Goal: Task Accomplishment & Management: Use online tool/utility

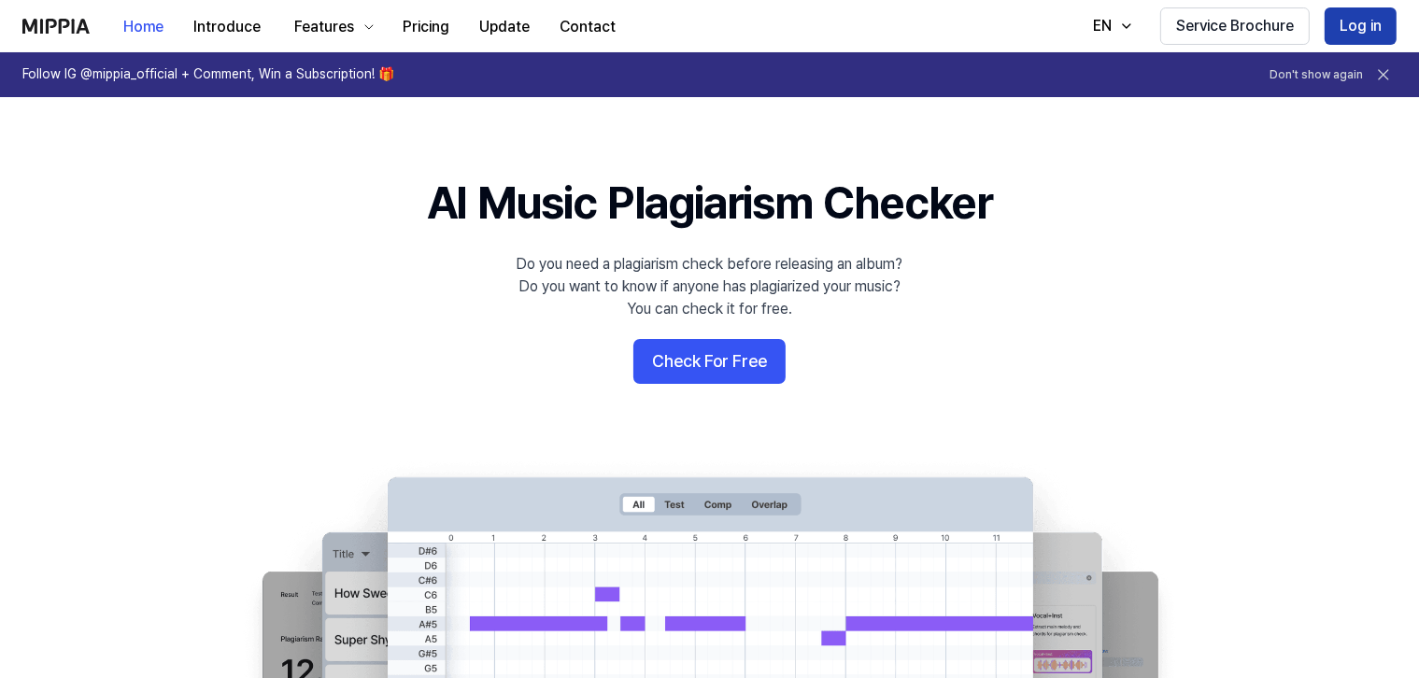
click at [1376, 14] on button "Log in" at bounding box center [1361, 25] width 72 height 37
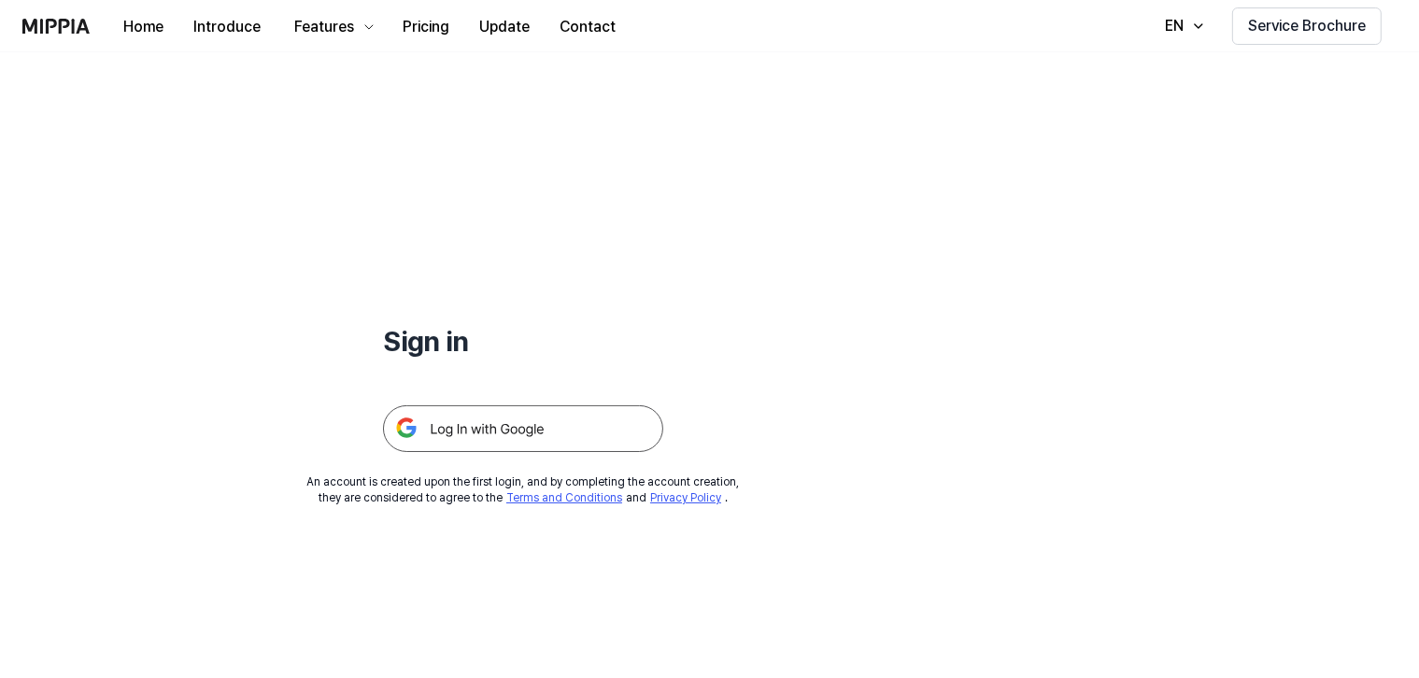
click at [576, 434] on img at bounding box center [523, 428] width 280 height 47
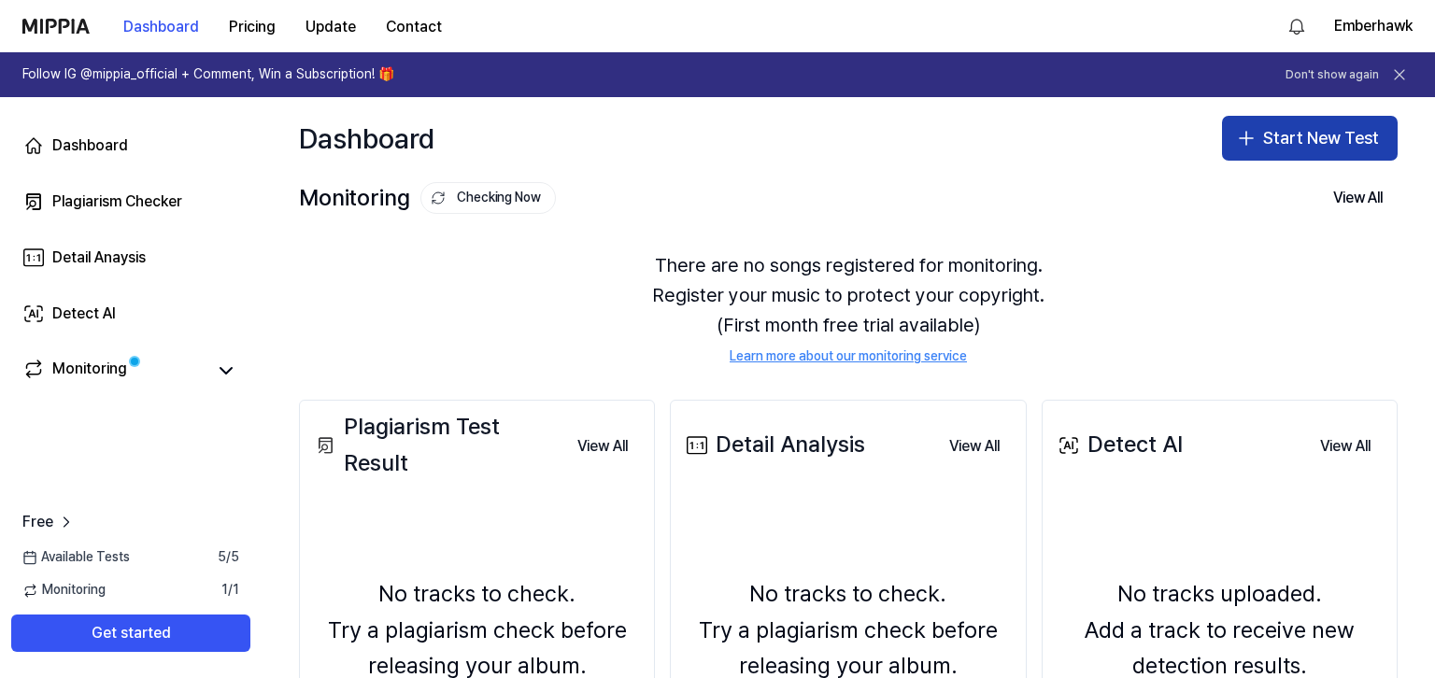
click at [1242, 145] on icon "button" at bounding box center [1246, 138] width 22 height 22
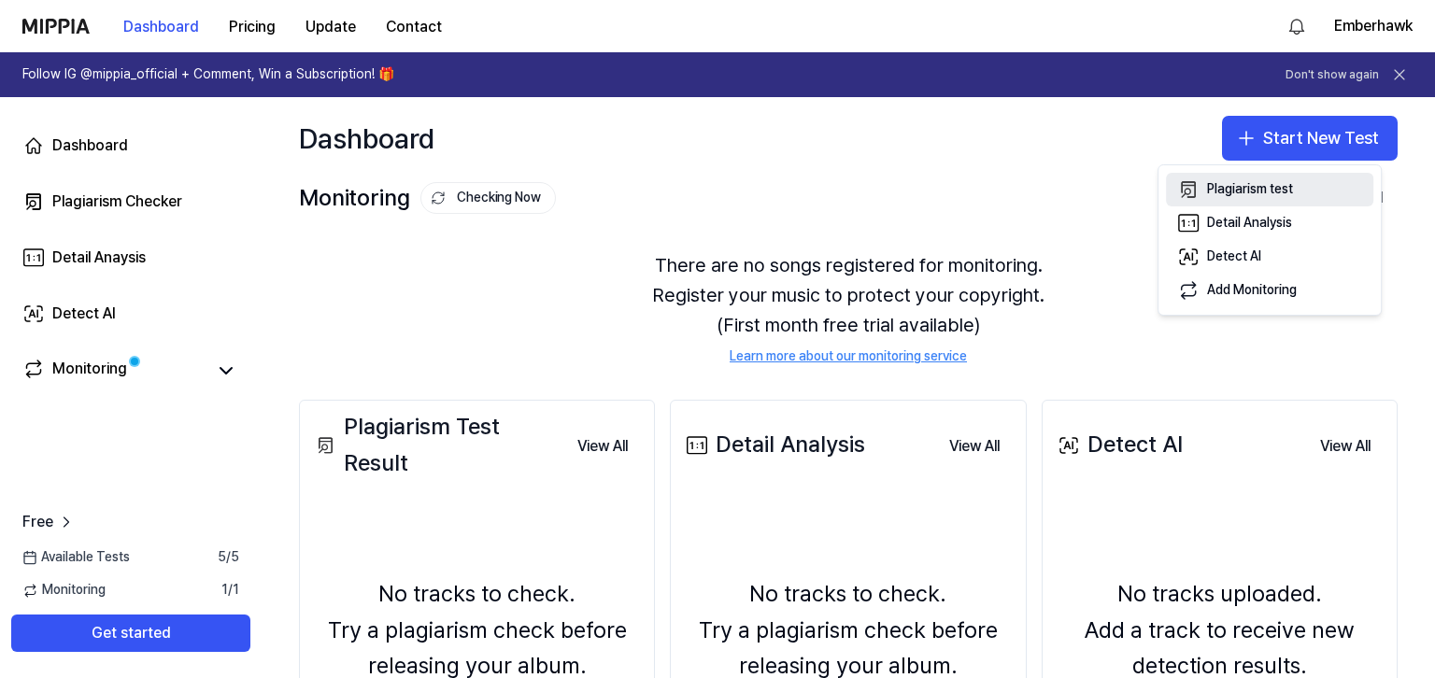
click at [1273, 191] on div "Plagiarism test" at bounding box center [1250, 189] width 86 height 19
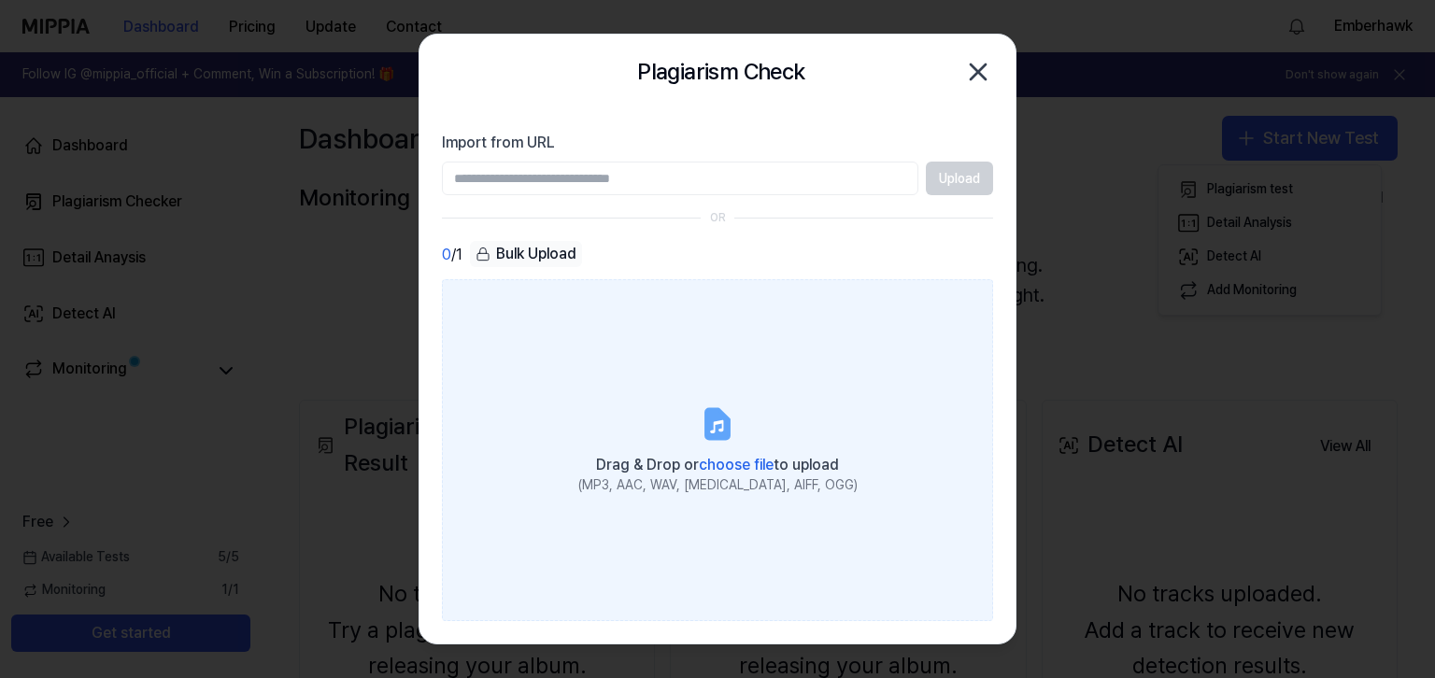
click at [731, 469] on span "choose file" at bounding box center [736, 465] width 75 height 18
click at [0, 0] on input "Drag & Drop or choose file to upload (MP3, AAC, WAV, FLAC, AIFF, OGG)" at bounding box center [0, 0] width 0 height 0
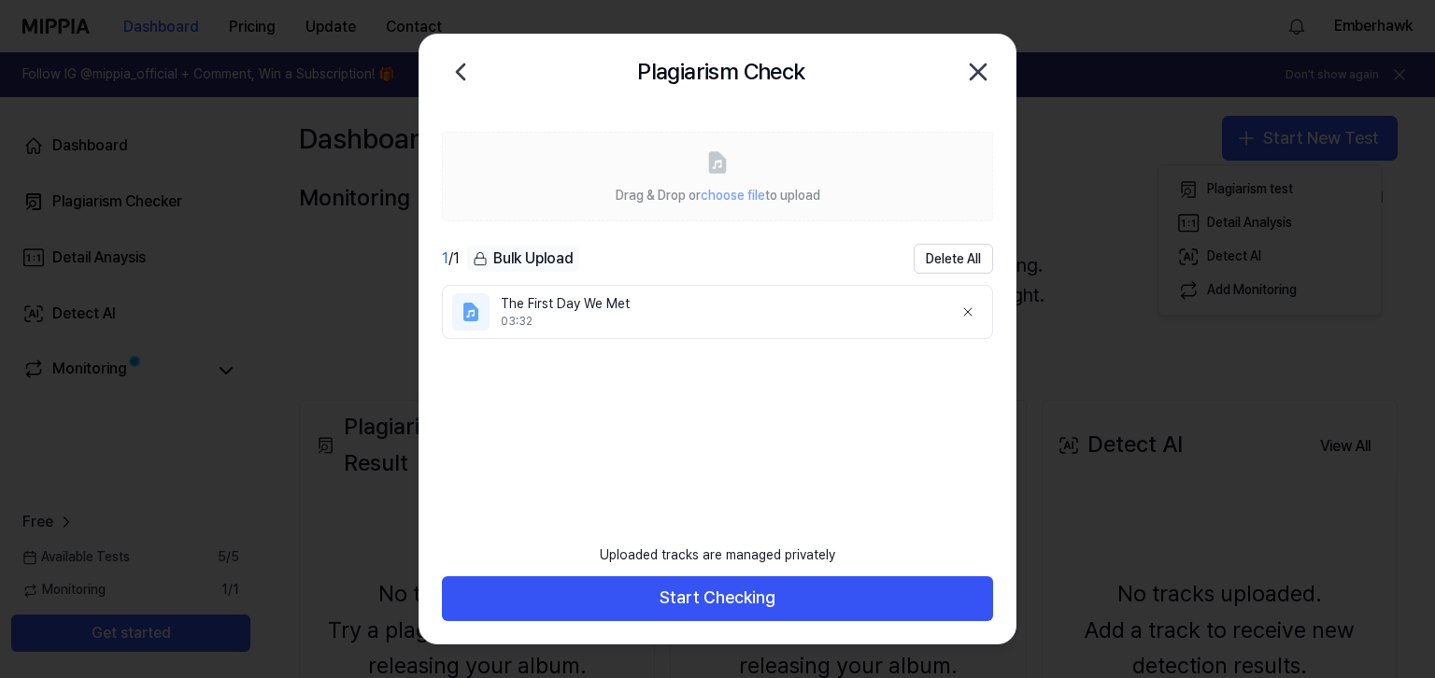
click at [742, 312] on div "The First Day We Met" at bounding box center [719, 304] width 437 height 19
click at [762, 431] on ul "The First Day We Met 03:32" at bounding box center [717, 410] width 551 height 250
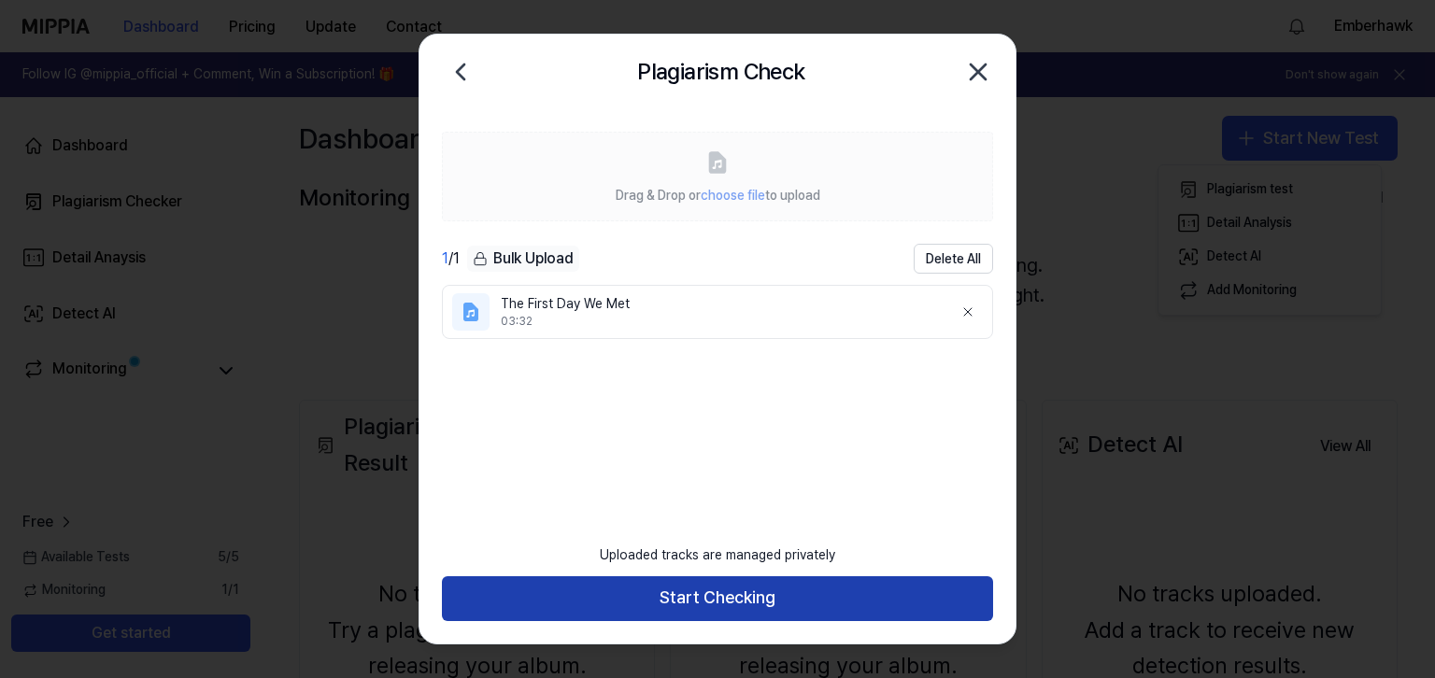
click at [706, 604] on button "Start Checking" at bounding box center [717, 598] width 551 height 45
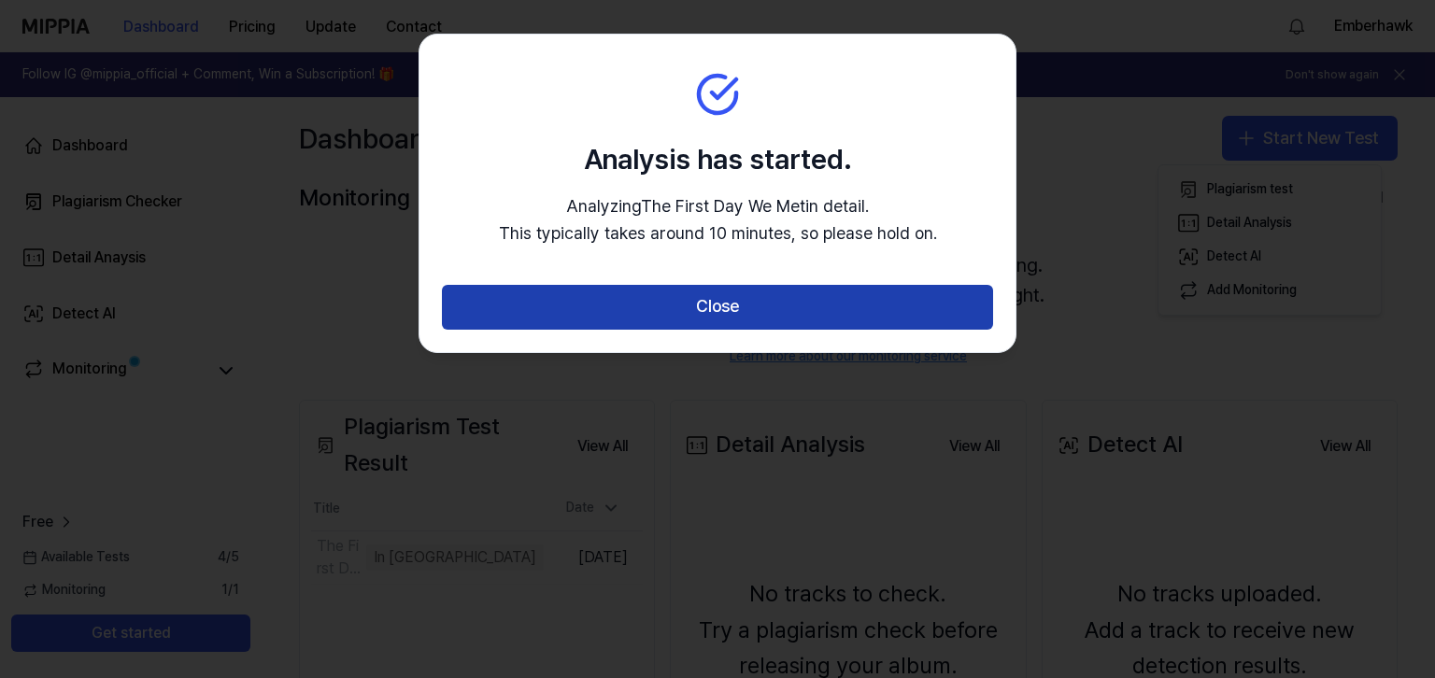
click at [717, 305] on button "Close" at bounding box center [717, 307] width 551 height 45
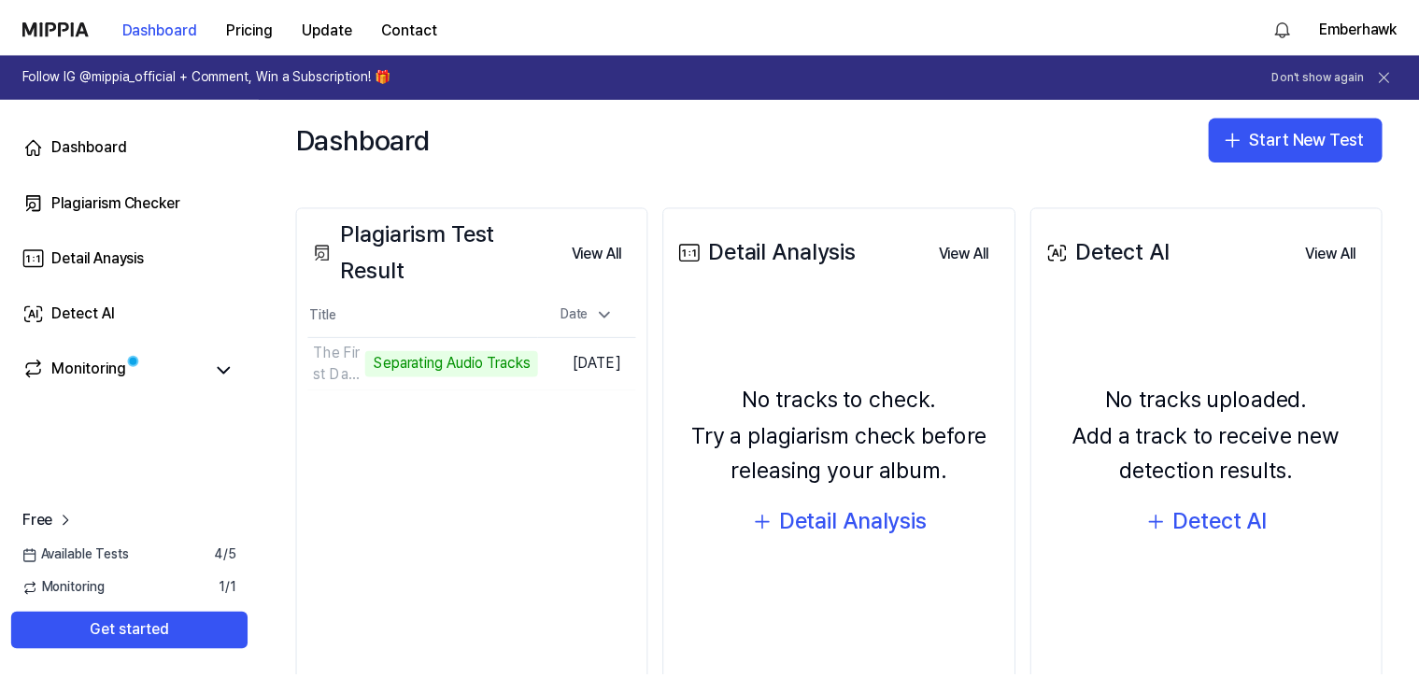
scroll to position [194, 0]
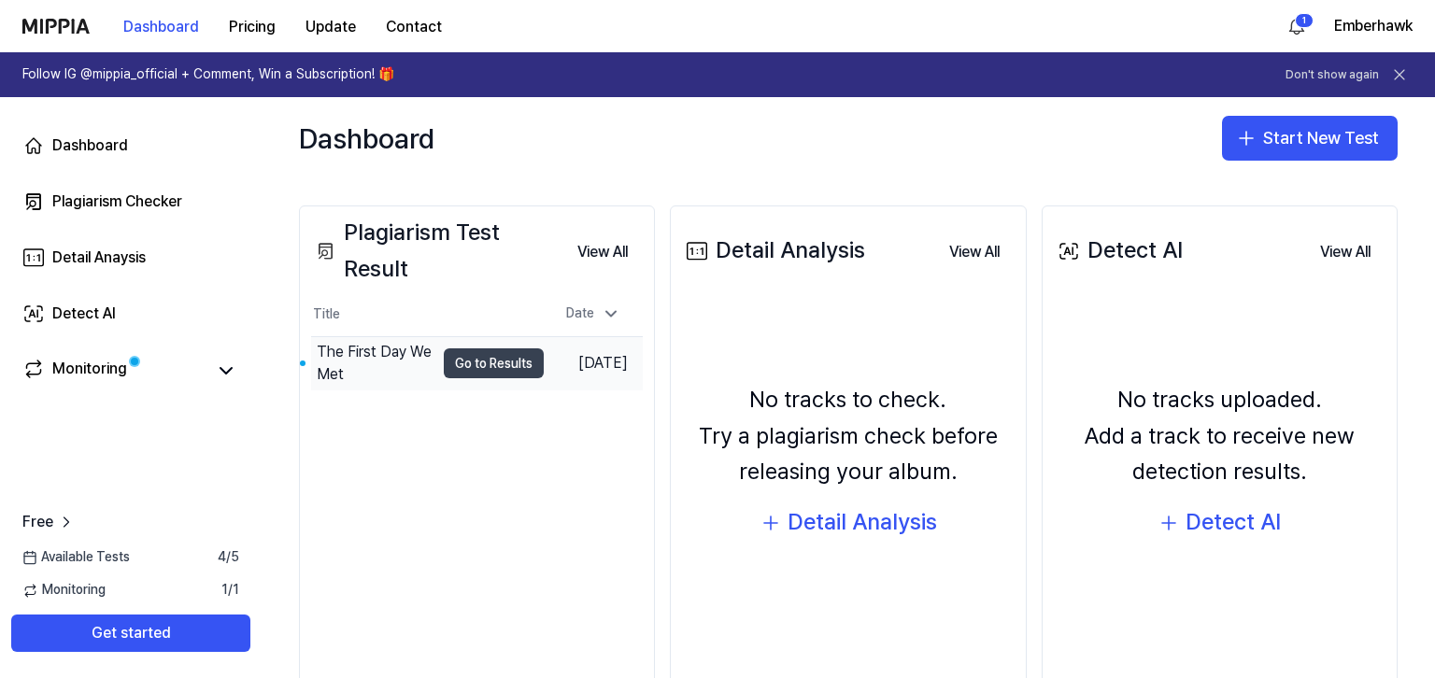
click at [499, 374] on button "Go to Results" at bounding box center [494, 363] width 100 height 30
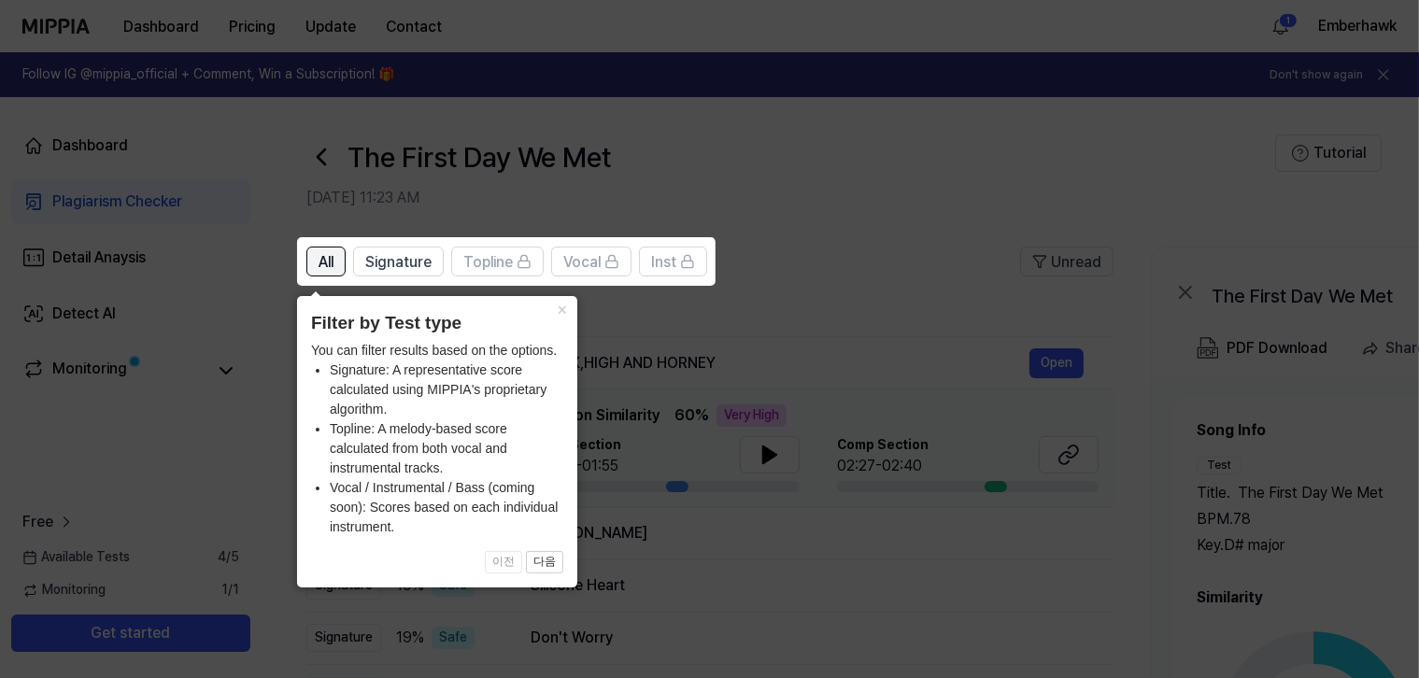
click at [331, 260] on span "All" at bounding box center [326, 262] width 15 height 22
click at [566, 309] on button "×" at bounding box center [562, 309] width 30 height 26
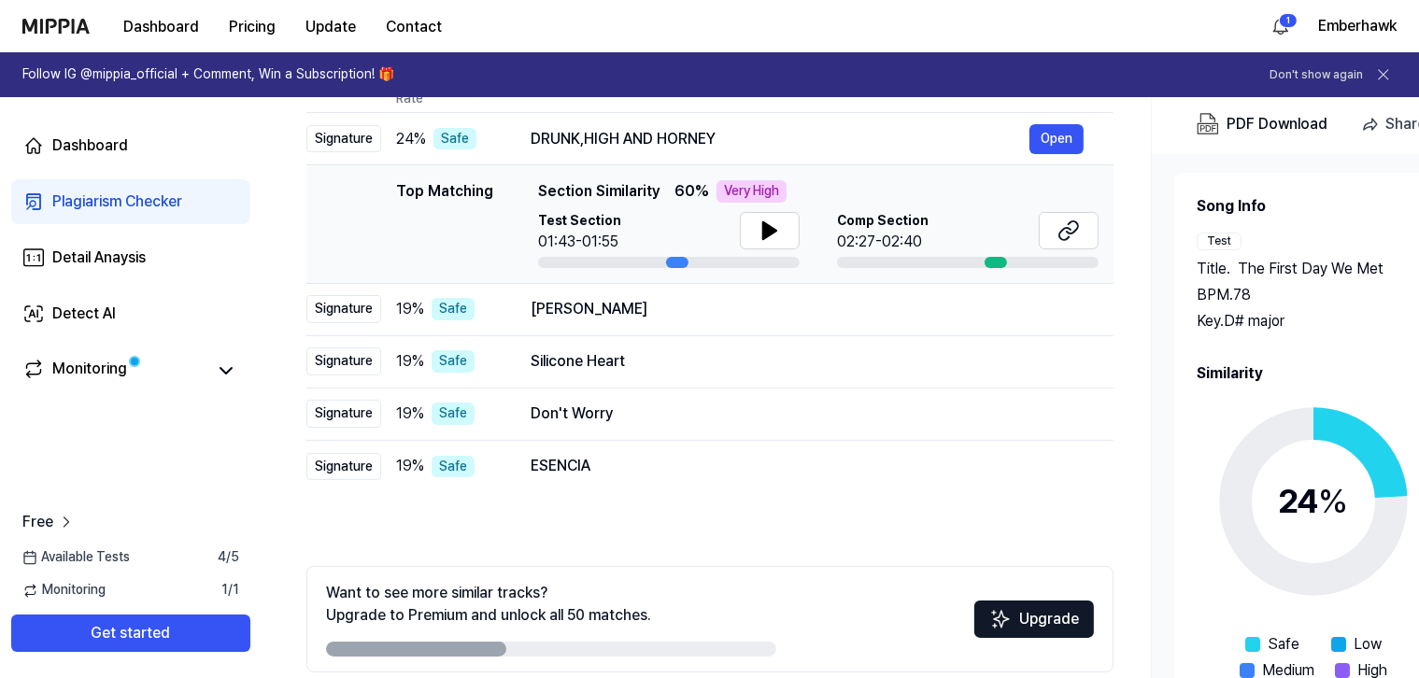
scroll to position [308, 0]
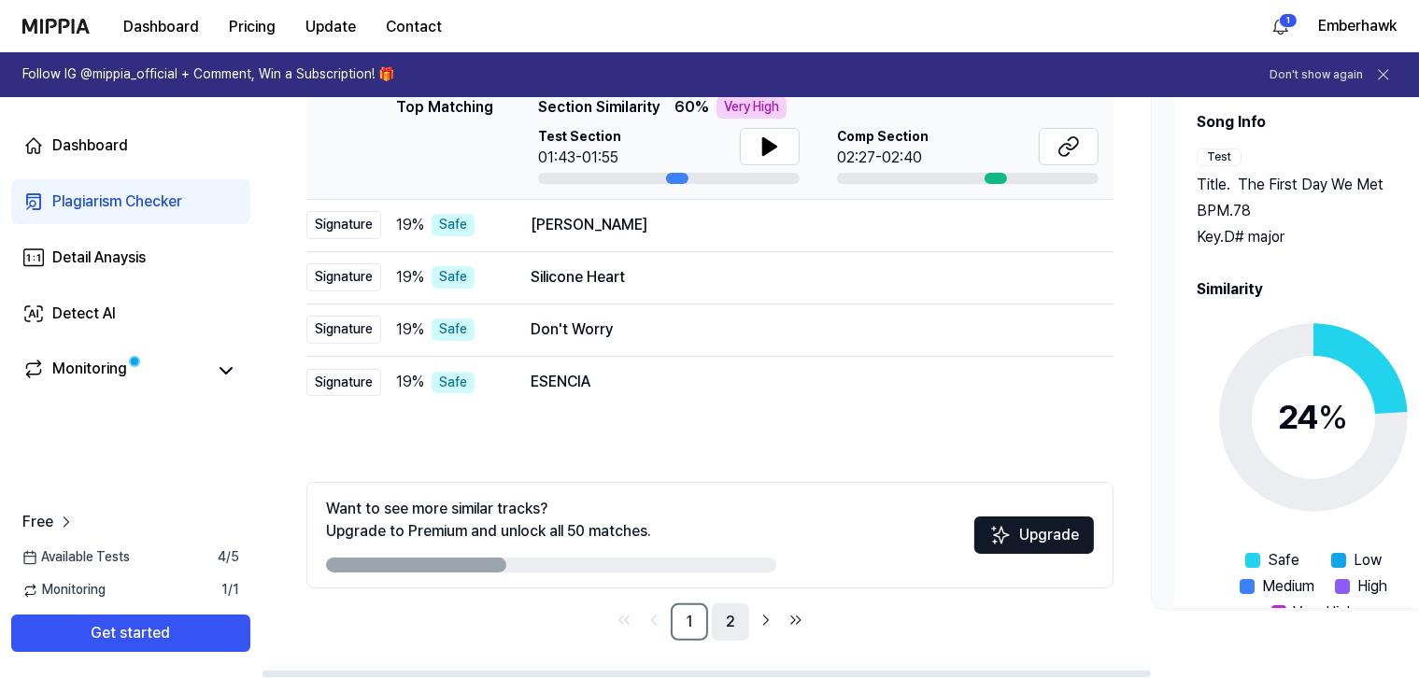
click at [725, 624] on link "2" at bounding box center [730, 621] width 37 height 37
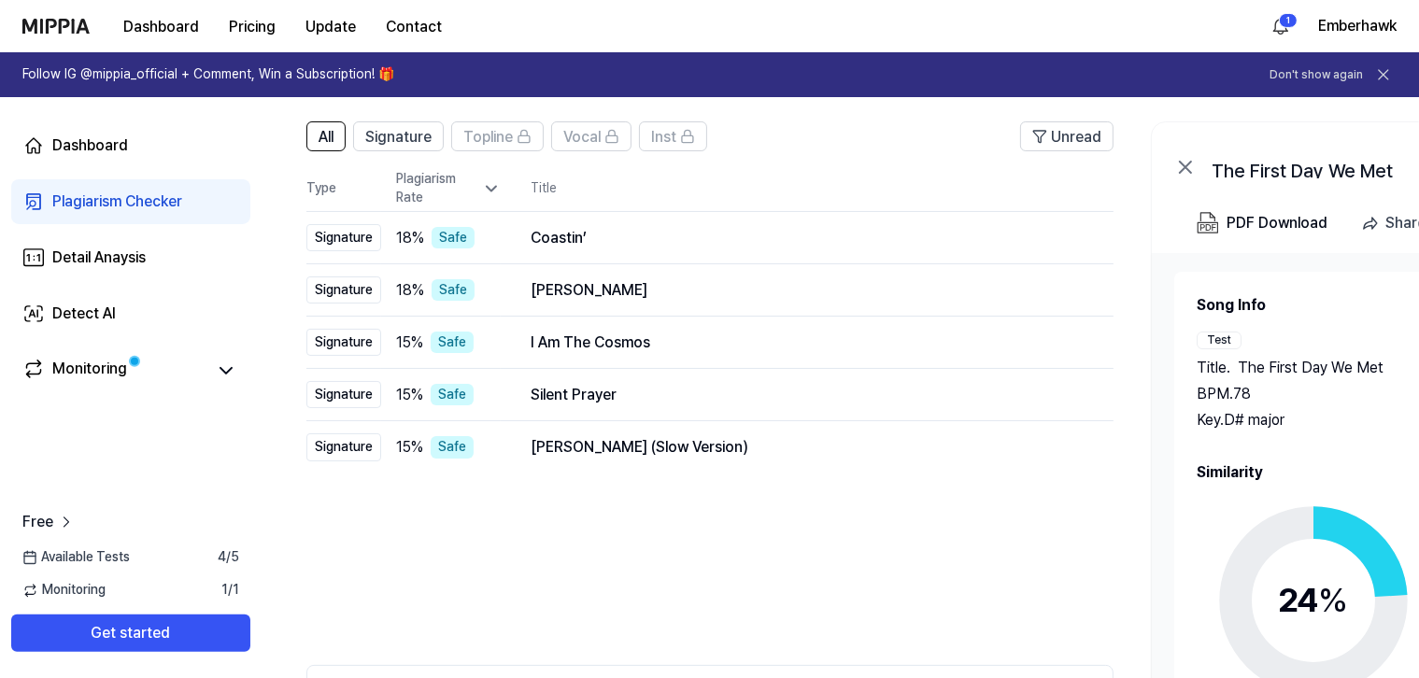
scroll to position [90, 0]
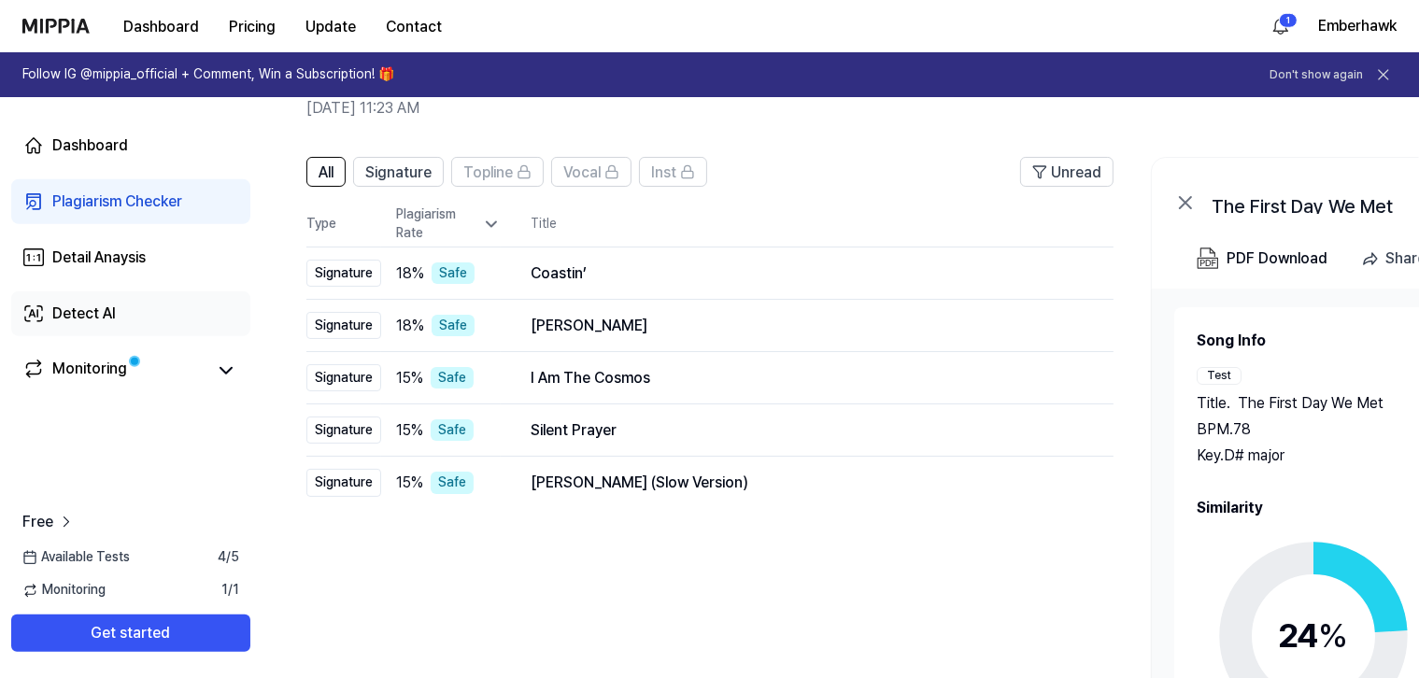
click at [97, 309] on div "Detect AI" at bounding box center [84, 314] width 64 height 22
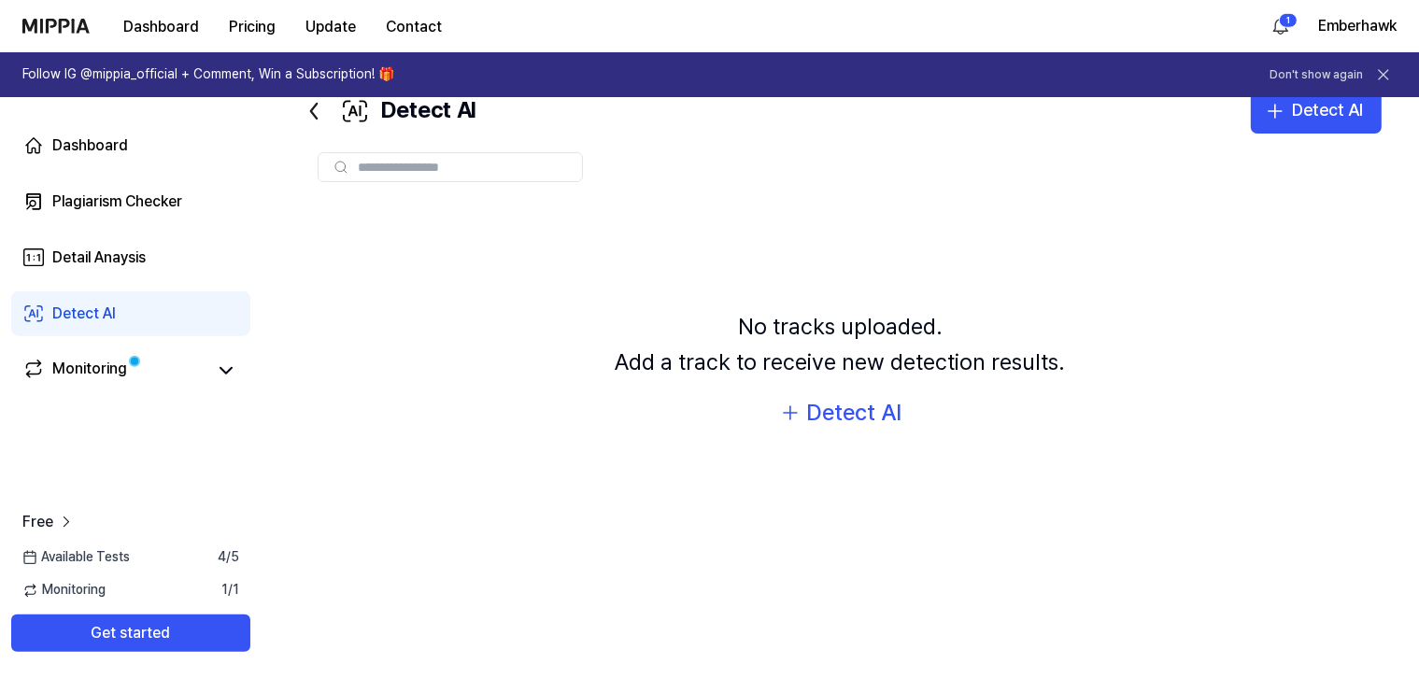
scroll to position [57, 0]
click at [87, 265] on div "Detail Anaysis" at bounding box center [98, 258] width 93 height 22
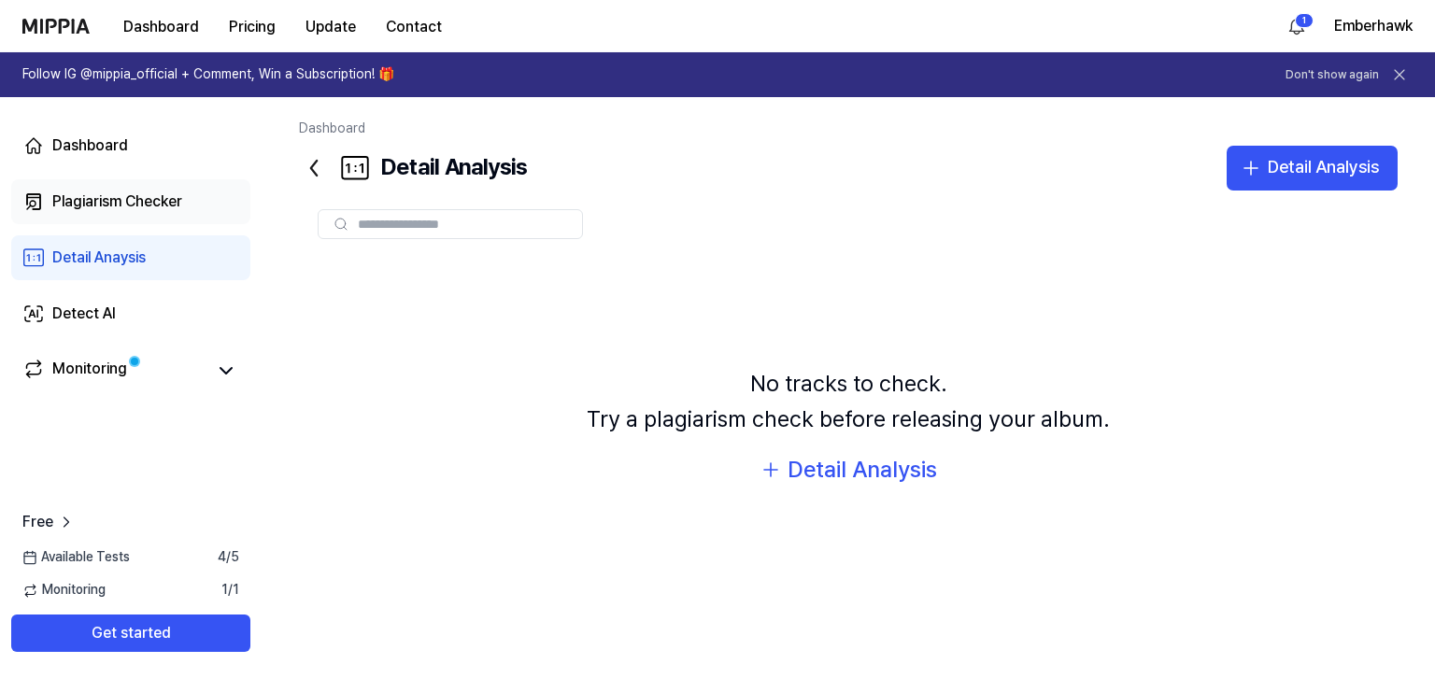
click at [100, 191] on div "Plagiarism Checker" at bounding box center [117, 202] width 130 height 22
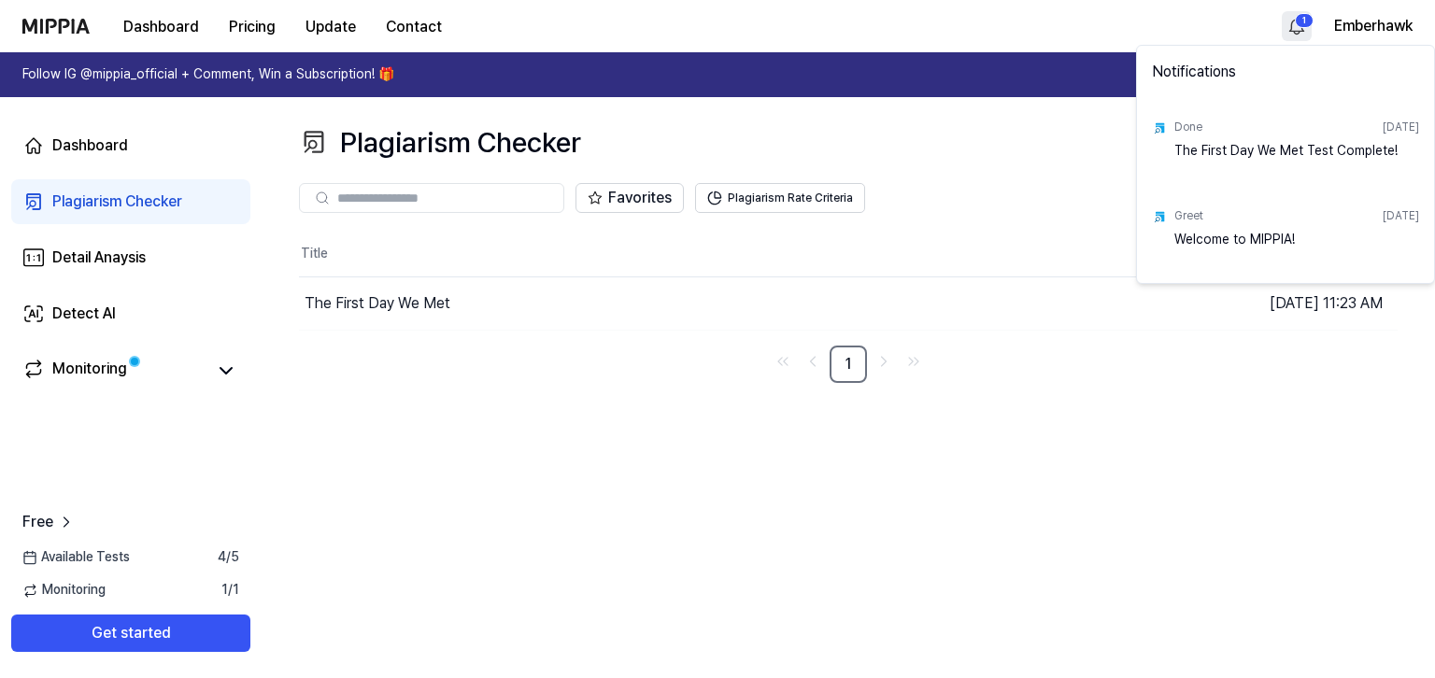
click at [1292, 30] on html "Dashboard Pricing Update Contact 1 Emberhawk Follow IG @mippia_official + Comme…" at bounding box center [717, 339] width 1435 height 678
click at [1295, 25] on html "Dashboard Pricing Update Contact Emberhawk Follow IG @mippia_official + Comment…" at bounding box center [717, 339] width 1435 height 678
